Goal: Task Accomplishment & Management: Manage account settings

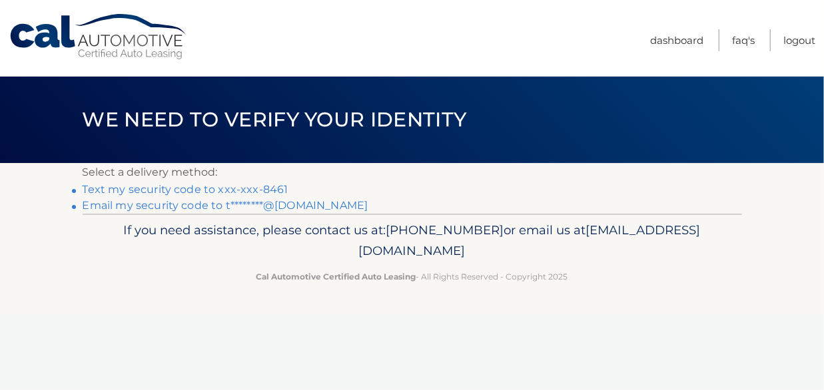
click at [253, 185] on link "Text my security code to xxx-xxx-8461" at bounding box center [186, 189] width 206 height 13
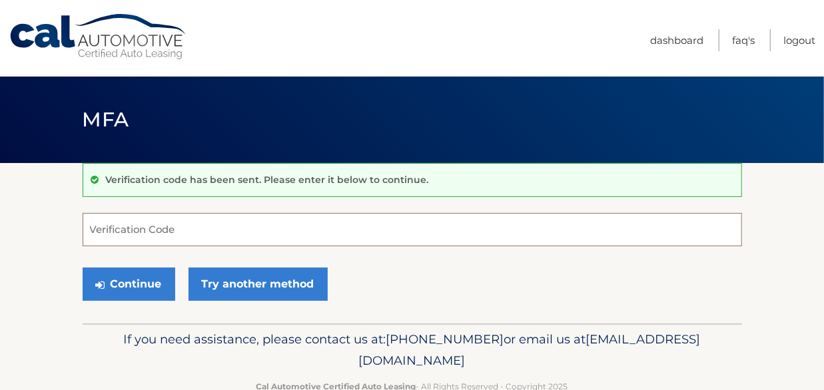
click at [113, 228] on input "Verification Code" at bounding box center [413, 229] width 660 height 33
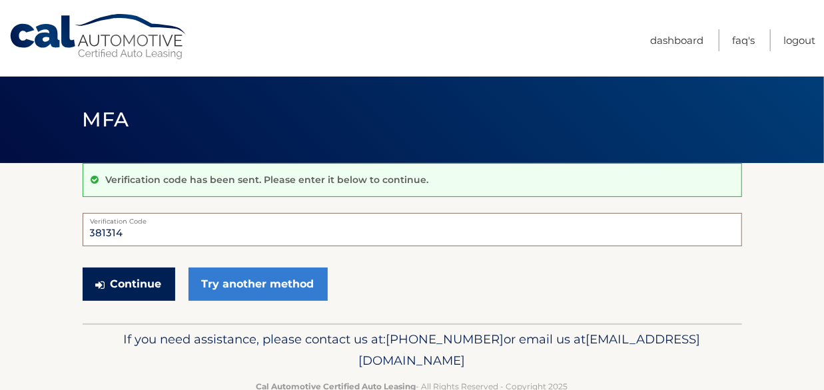
type input "381314"
click at [140, 274] on button "Continue" at bounding box center [129, 284] width 93 height 33
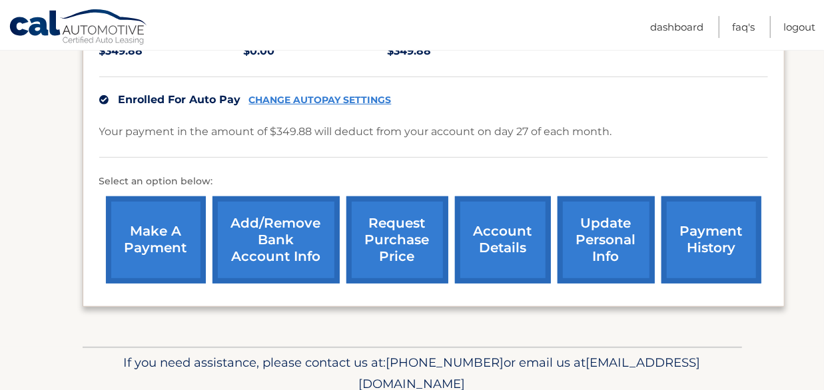
scroll to position [394, 0]
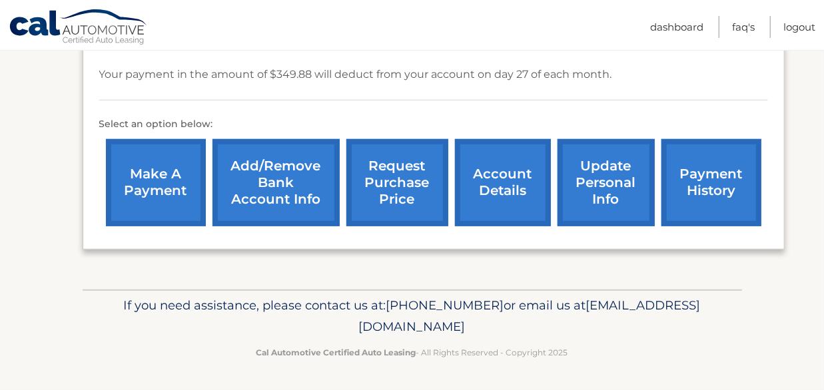
click at [676, 179] on link "payment history" at bounding box center [712, 182] width 100 height 87
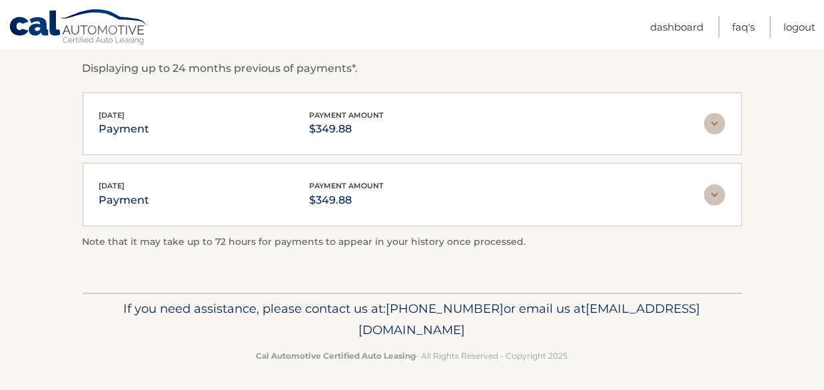
scroll to position [28, 0]
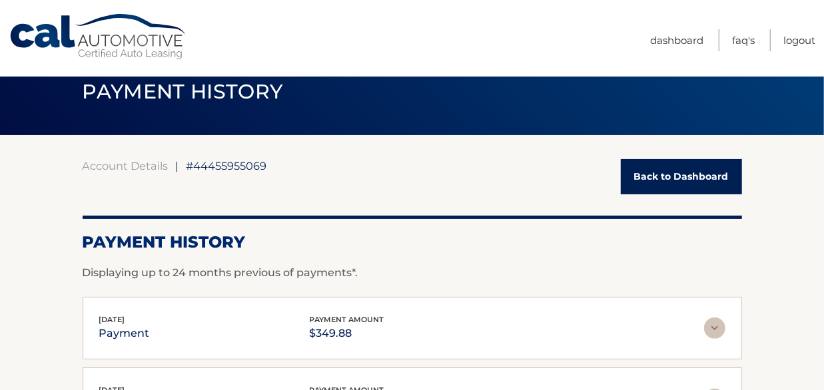
click at [668, 177] on link "Back to Dashboard" at bounding box center [681, 176] width 121 height 35
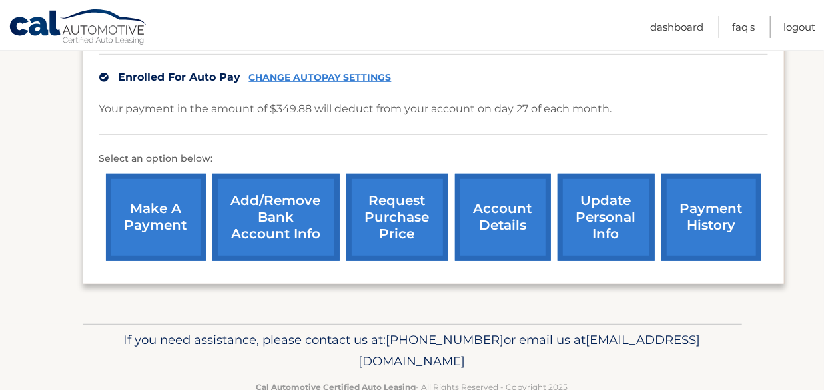
scroll to position [394, 0]
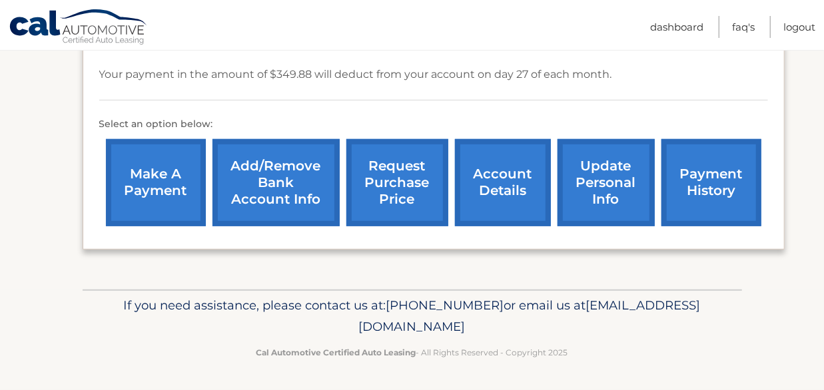
click at [482, 186] on link "account details" at bounding box center [503, 182] width 96 height 87
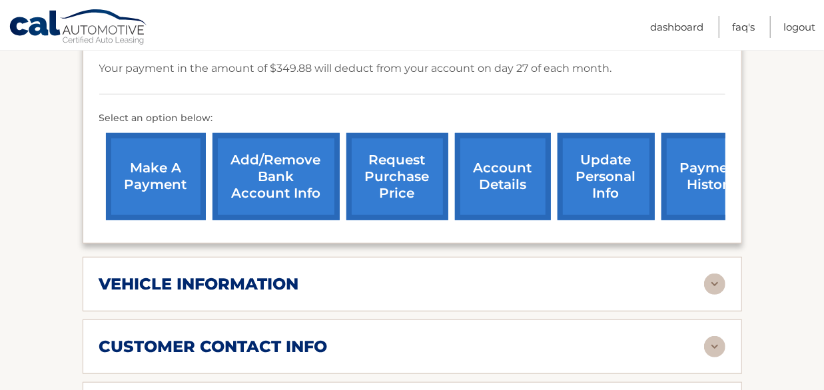
scroll to position [613, 0]
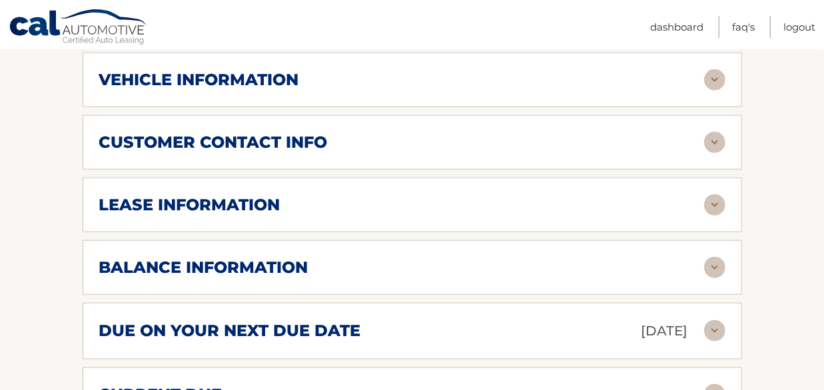
click at [710, 216] on img at bounding box center [714, 205] width 21 height 21
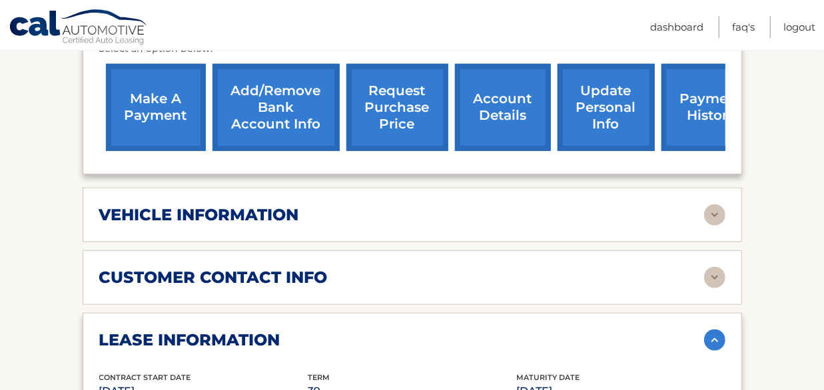
scroll to position [408, 0]
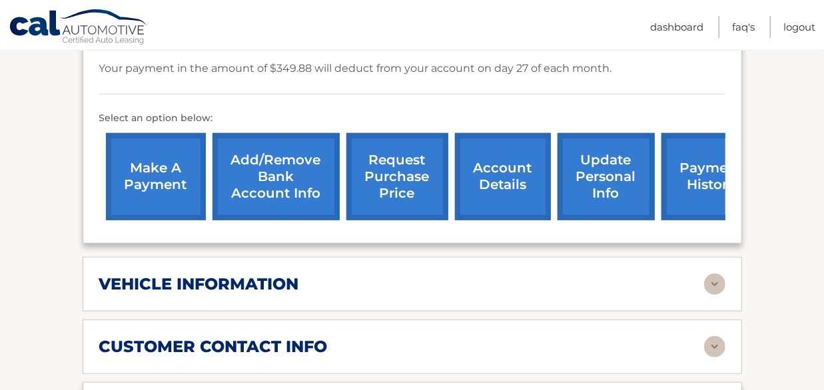
click at [698, 186] on link "payment history" at bounding box center [712, 176] width 100 height 87
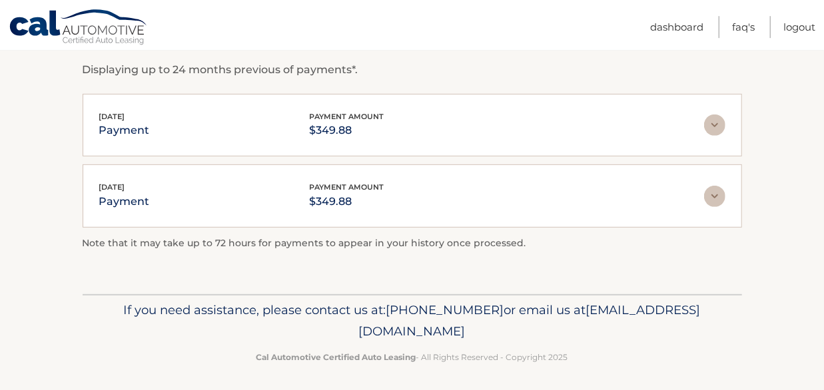
scroll to position [233, 0]
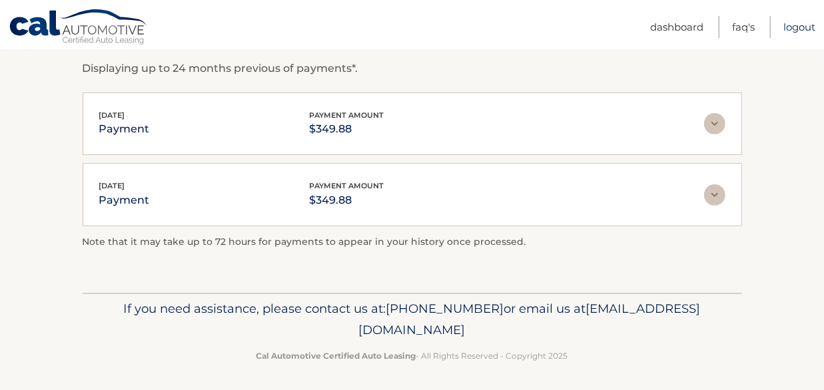
click at [812, 27] on link "Logout" at bounding box center [800, 27] width 32 height 22
